Goal: Task Accomplishment & Management: Complete application form

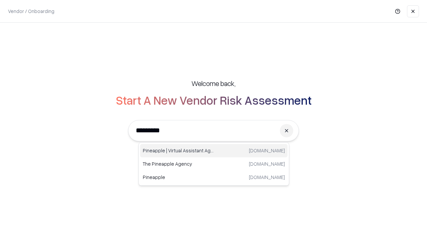
click at [214, 151] on div "Pineapple | Virtual Assistant Agency [DOMAIN_NAME]" at bounding box center [214, 150] width 148 height 13
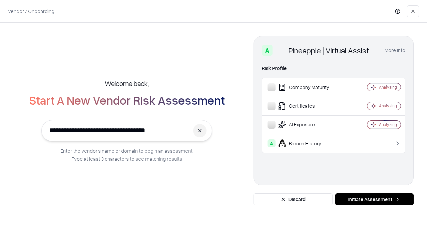
type input "**********"
click at [375, 200] on button "Initiate Assessment" at bounding box center [375, 200] width 78 height 12
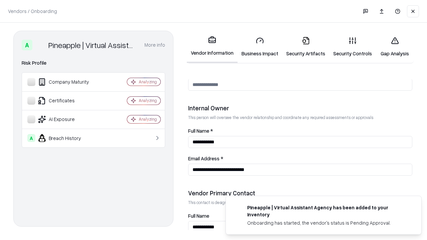
scroll to position [346, 0]
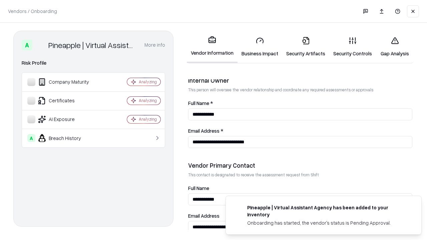
click at [260, 47] on link "Business Impact" at bounding box center [260, 46] width 45 height 31
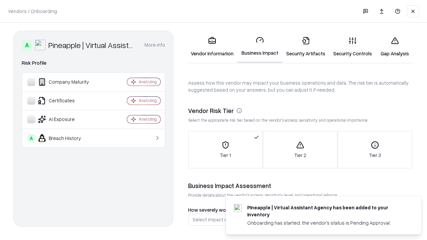
click at [306, 47] on link "Security Artifacts" at bounding box center [306, 46] width 47 height 31
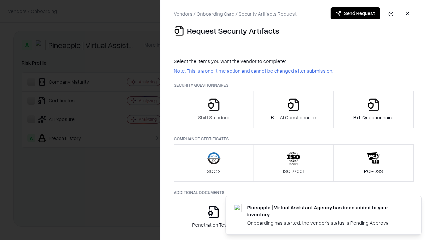
click at [214, 110] on icon "button" at bounding box center [213, 104] width 13 height 13
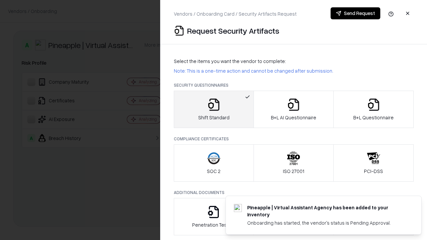
click at [356, 13] on button "Send Request" at bounding box center [356, 13] width 50 height 12
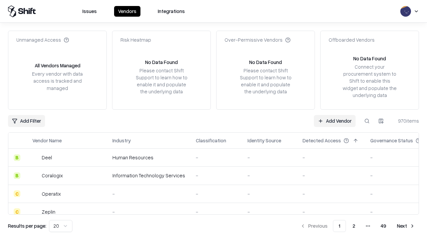
click at [367, 121] on button at bounding box center [367, 121] width 12 height 12
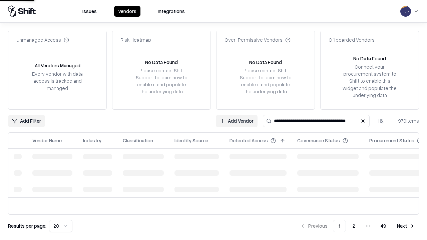
type input "**********"
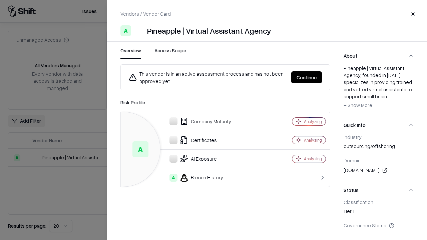
click at [307, 77] on button "Continue" at bounding box center [307, 77] width 31 height 12
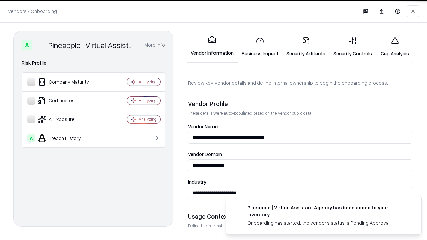
click at [306, 47] on link "Security Artifacts" at bounding box center [306, 46] width 47 height 31
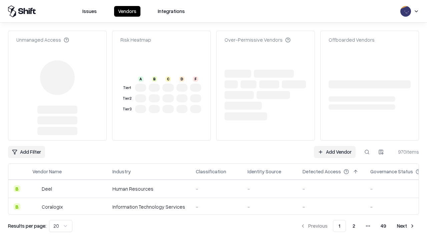
click at [335, 152] on link "Add Vendor" at bounding box center [335, 152] width 42 height 12
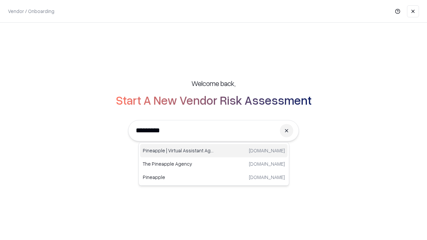
click at [214, 151] on div "Pineapple | Virtual Assistant Agency [DOMAIN_NAME]" at bounding box center [214, 150] width 148 height 13
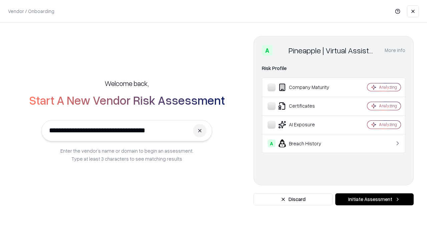
type input "**********"
click at [375, 200] on button "Initiate Assessment" at bounding box center [375, 200] width 78 height 12
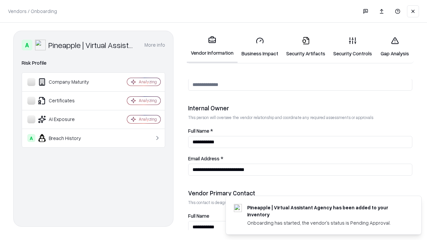
scroll to position [346, 0]
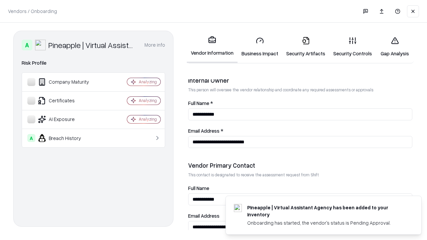
click at [395, 47] on link "Gap Analysis" at bounding box center [395, 46] width 38 height 31
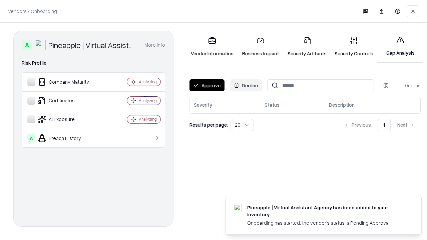
click at [207, 85] on button "Approve" at bounding box center [207, 85] width 35 height 12
